Goal: Check status: Check status

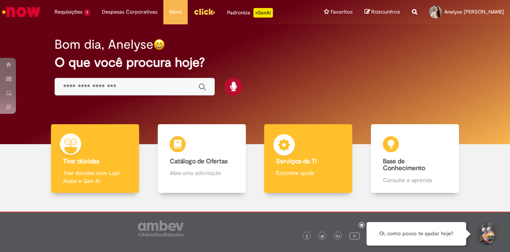
click at [299, 156] on div "Serviços de TI Serviços de TI Encontre ajuda" at bounding box center [308, 158] width 88 height 69
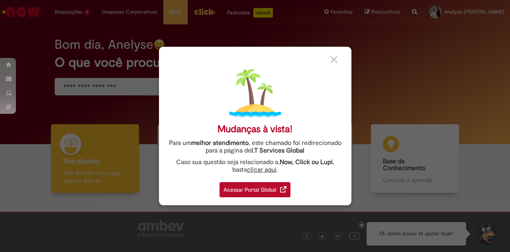
click at [274, 192] on div "Acessar Portal Global" at bounding box center [255, 189] width 71 height 15
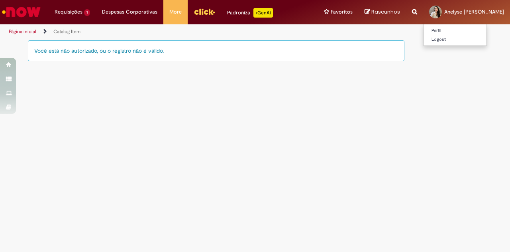
click at [460, 9] on span "Anelyse [PERSON_NAME]" at bounding box center [475, 11] width 60 height 7
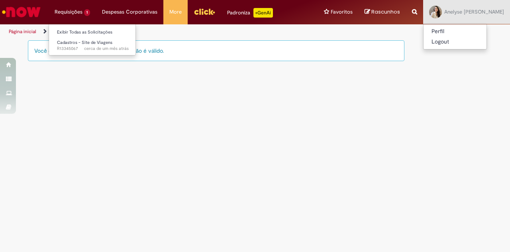
click at [86, 12] on li "Requisições 1 Exibir Todas as Solicitações Cadastros - Site de Viagens cerca de…" at bounding box center [72, 12] width 47 height 24
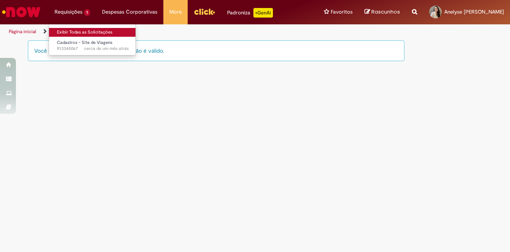
click at [77, 31] on link "Exibir Todas as Solicitações" at bounding box center [93, 32] width 88 height 9
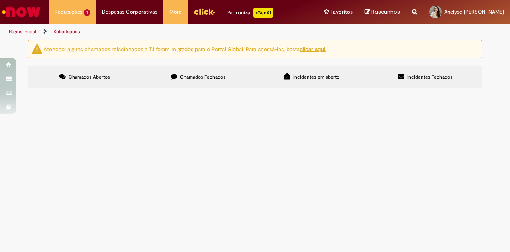
click at [200, 81] on label "Chamados Fechados" at bounding box center [199, 77] width 114 height 22
click at [0, 0] on span "In the first few days that I started at the company, my working hours were regi…" at bounding box center [0, 0] width 0 height 0
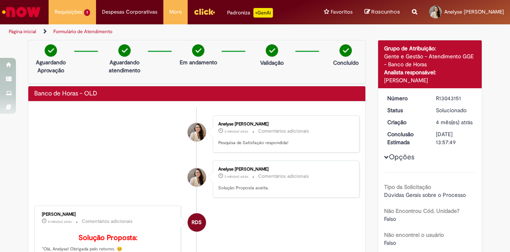
click at [26, 31] on link "Página inicial" at bounding box center [23, 31] width 28 height 6
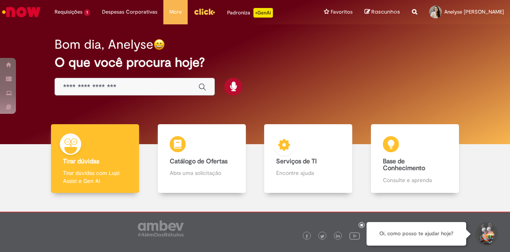
scroll to position [32, 0]
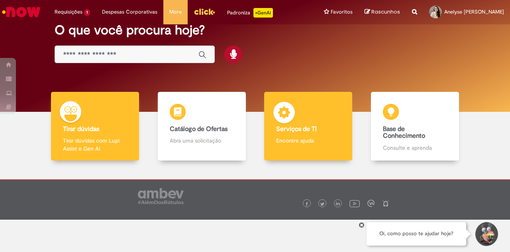
click at [309, 128] on b "Serviços de TI" at bounding box center [296, 129] width 41 height 8
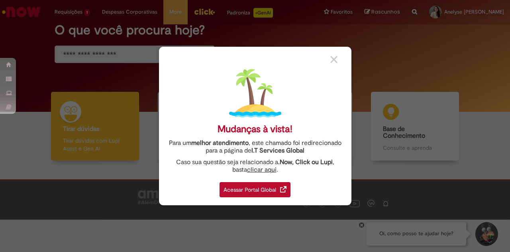
click at [255, 188] on div "Acessar Portal Global" at bounding box center [255, 189] width 71 height 15
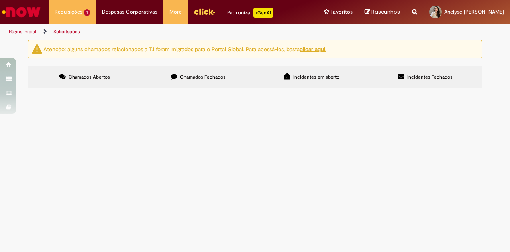
click at [207, 84] on label "Chamados Fechados" at bounding box center [199, 77] width 114 height 22
